Goal: Transaction & Acquisition: Purchase product/service

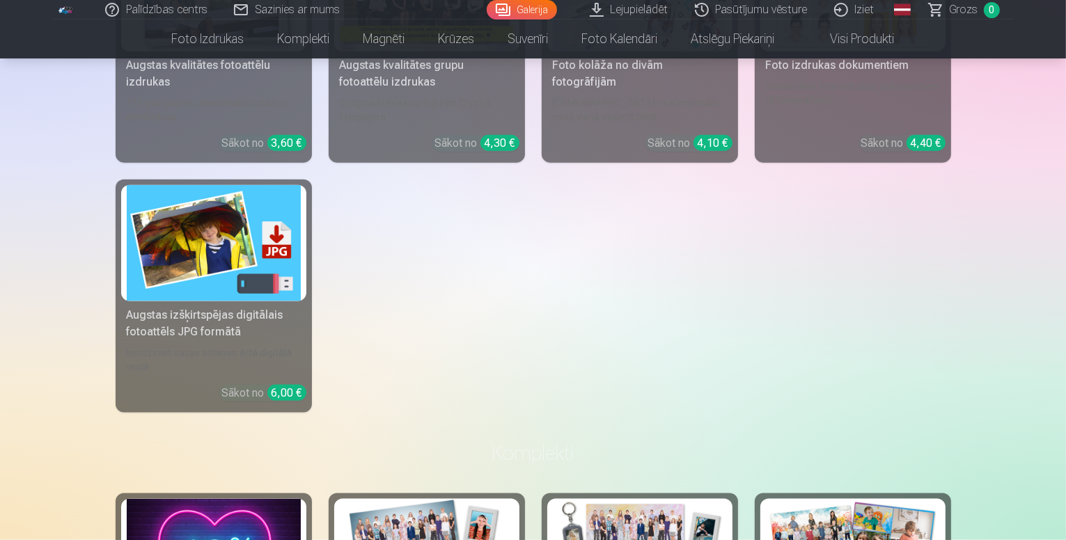
scroll to position [2088, 0]
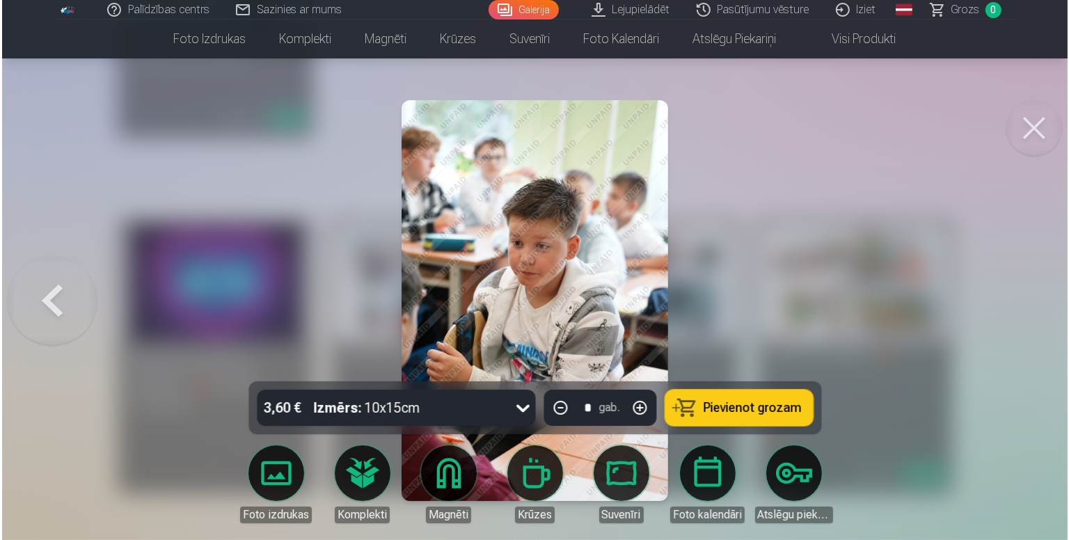
scroll to position [2093, 0]
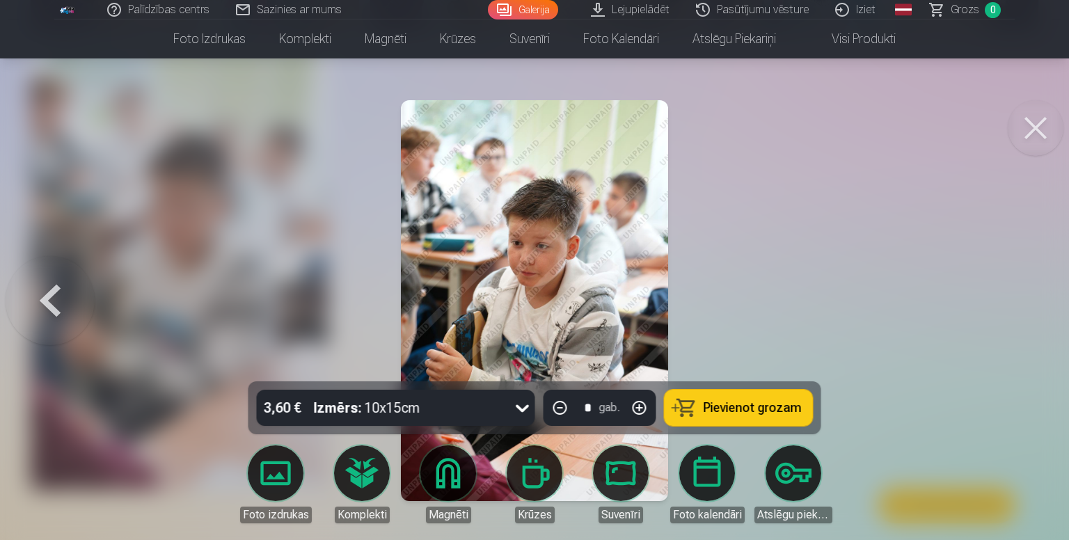
click at [60, 293] on button at bounding box center [50, 301] width 89 height 134
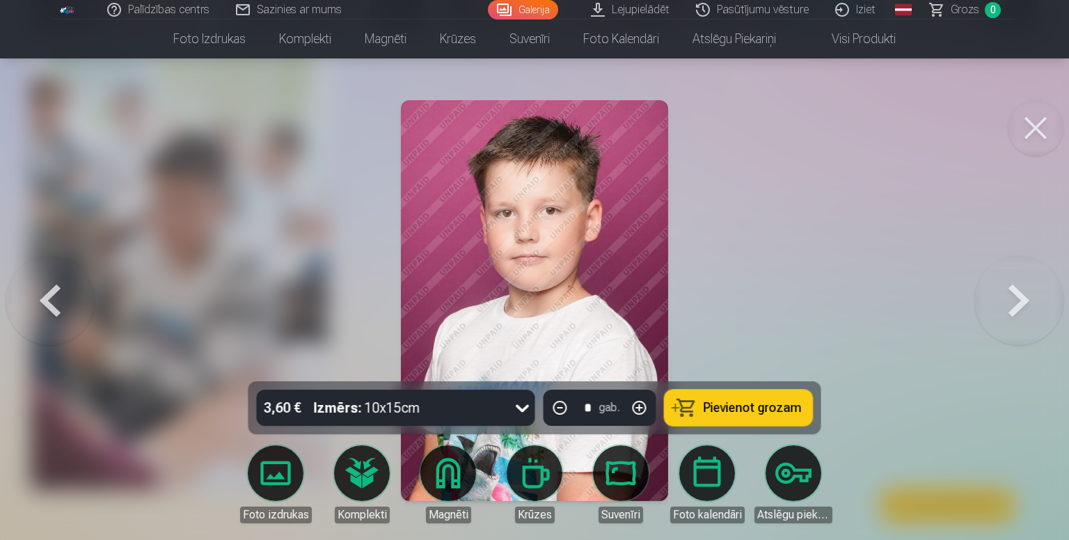
click at [60, 293] on button at bounding box center [50, 301] width 89 height 134
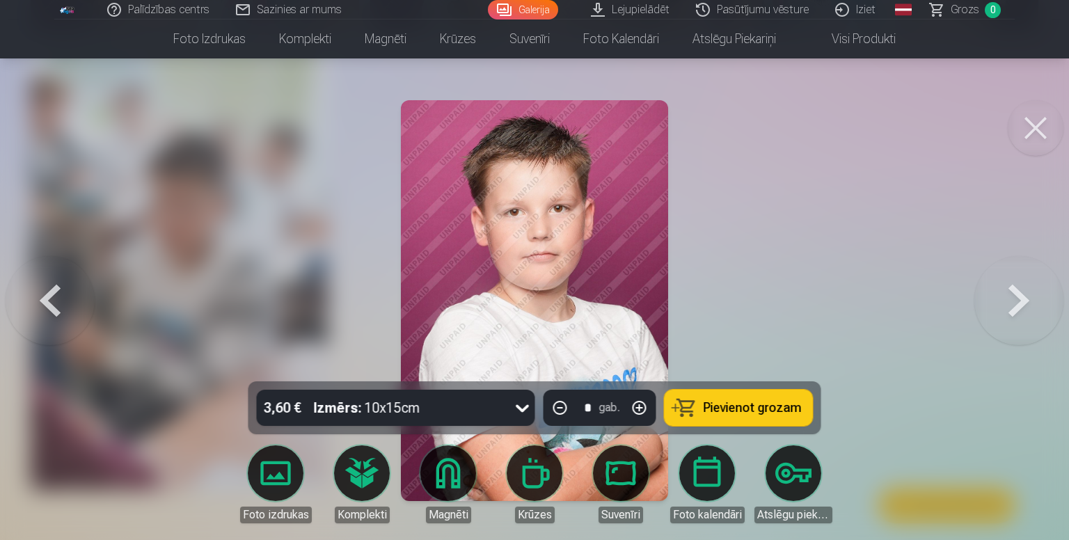
click at [60, 293] on button at bounding box center [50, 301] width 89 height 134
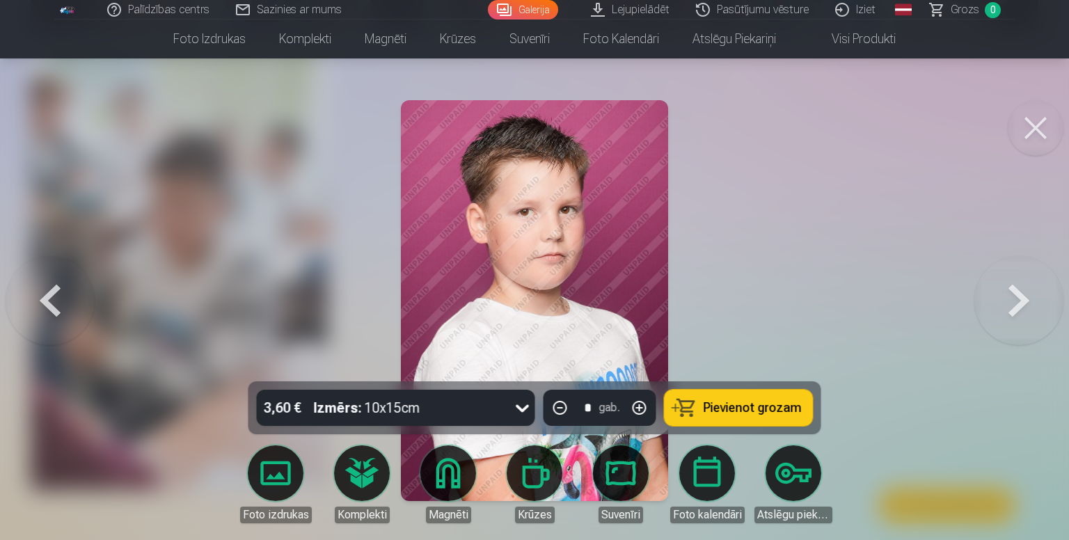
click at [60, 293] on button at bounding box center [50, 301] width 89 height 134
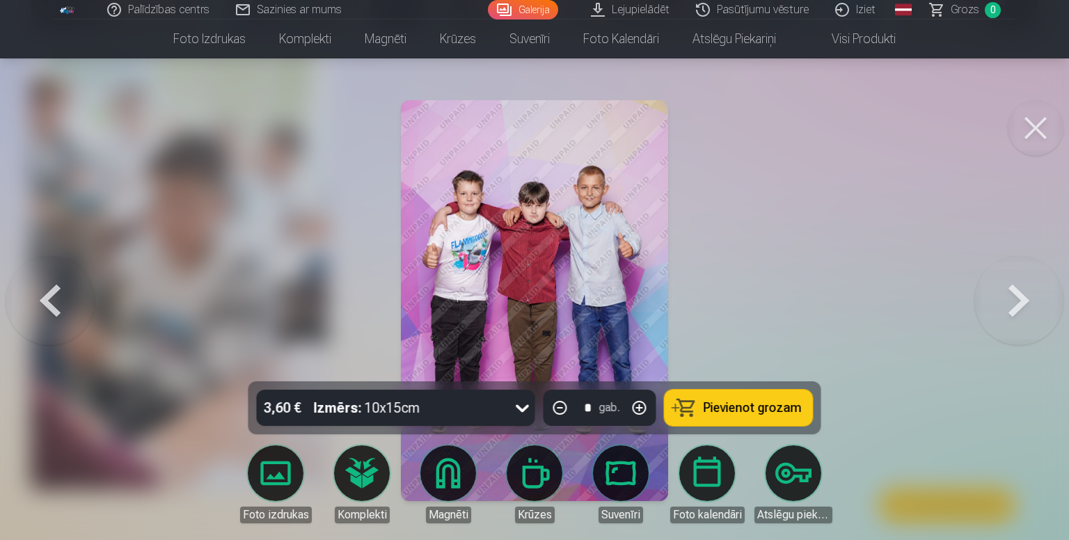
click at [855, 52] on link "Visi produkti" at bounding box center [853, 38] width 120 height 39
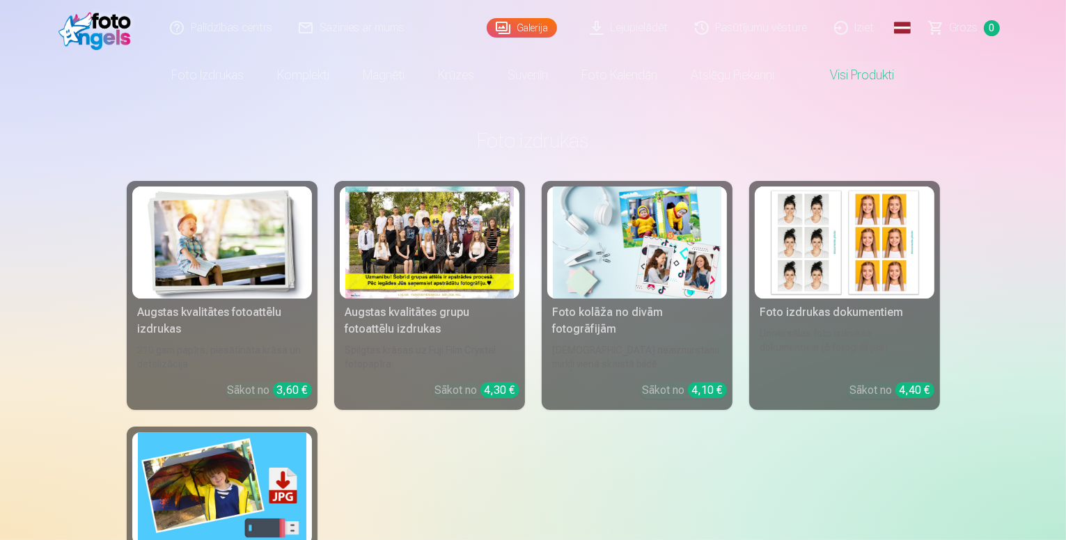
click at [398, 229] on div at bounding box center [429, 243] width 168 height 112
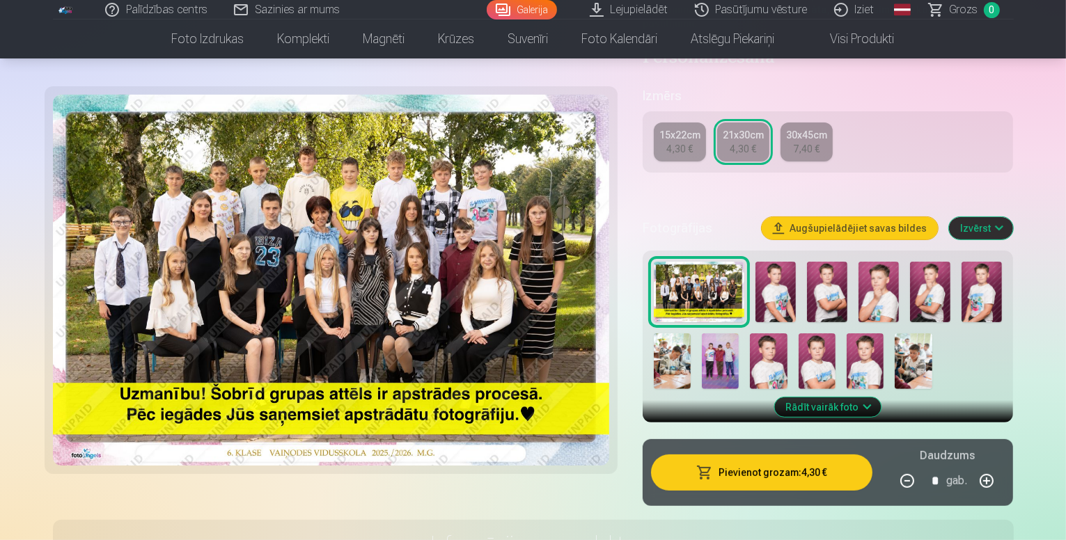
scroll to position [278, 0]
